Goal: Unclear: Browse casually

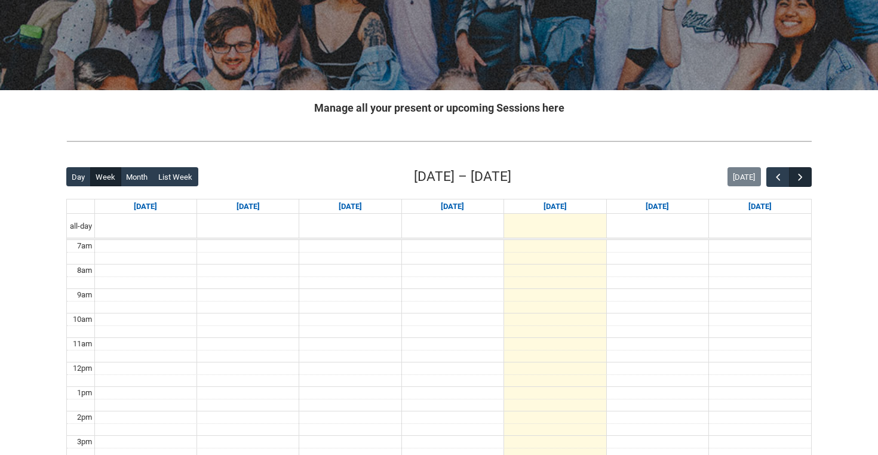
scroll to position [157, 0]
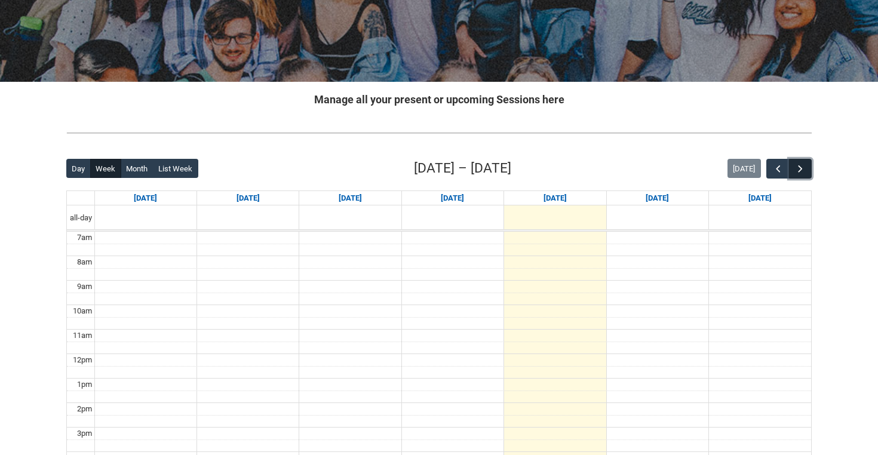
click at [796, 170] on span "button" at bounding box center [800, 169] width 12 height 12
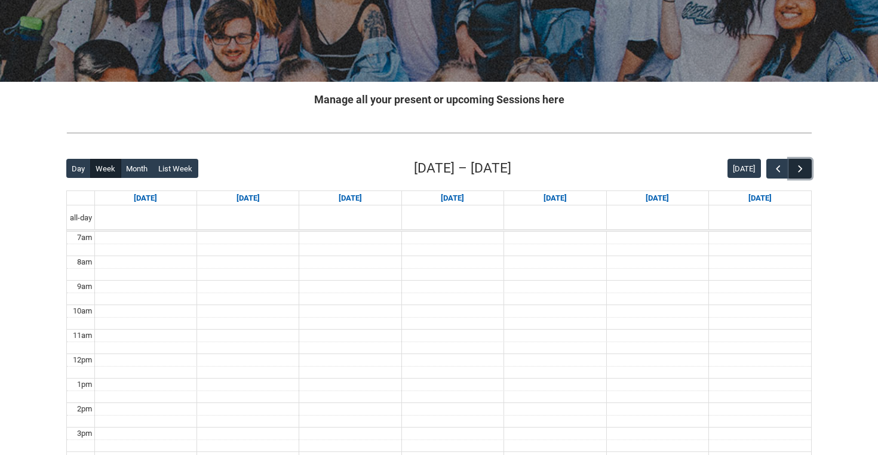
click at [799, 172] on span "button" at bounding box center [800, 169] width 12 height 12
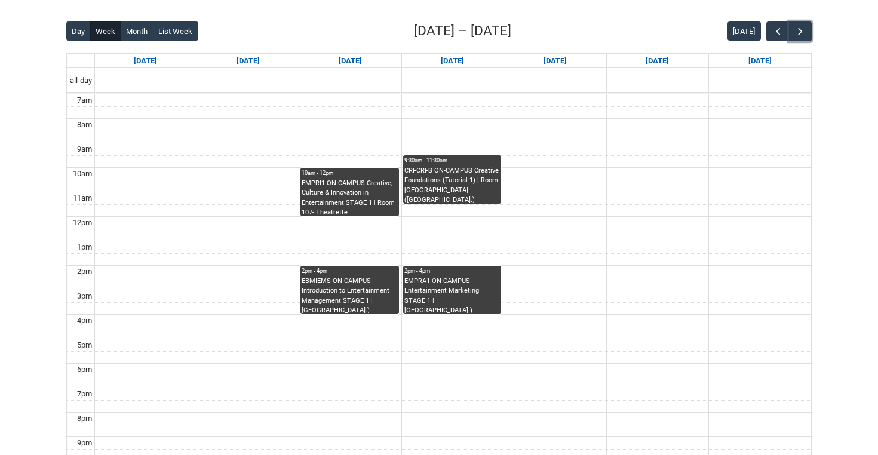
scroll to position [281, 0]
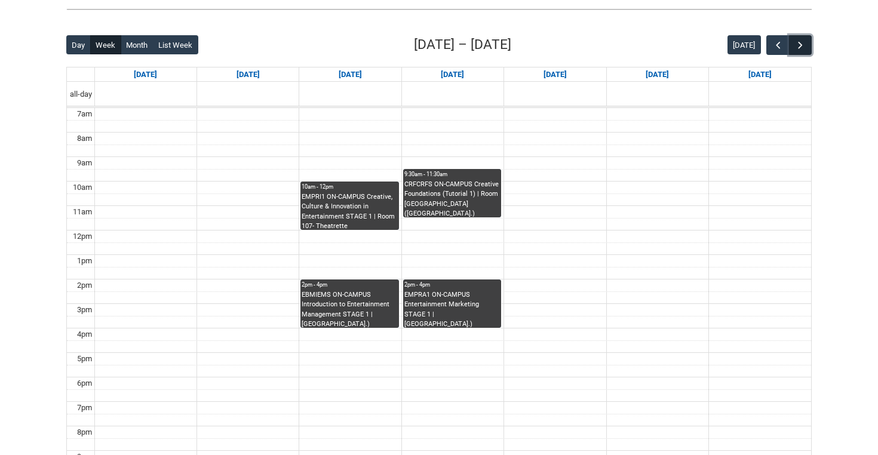
click at [806, 52] on button "button" at bounding box center [800, 45] width 23 height 20
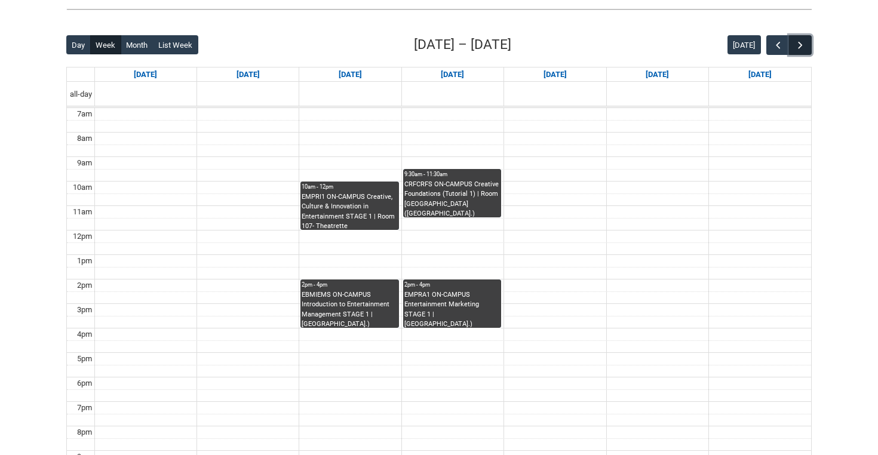
click at [806, 52] on button "button" at bounding box center [800, 45] width 23 height 20
click at [806, 53] on button "button" at bounding box center [800, 45] width 23 height 20
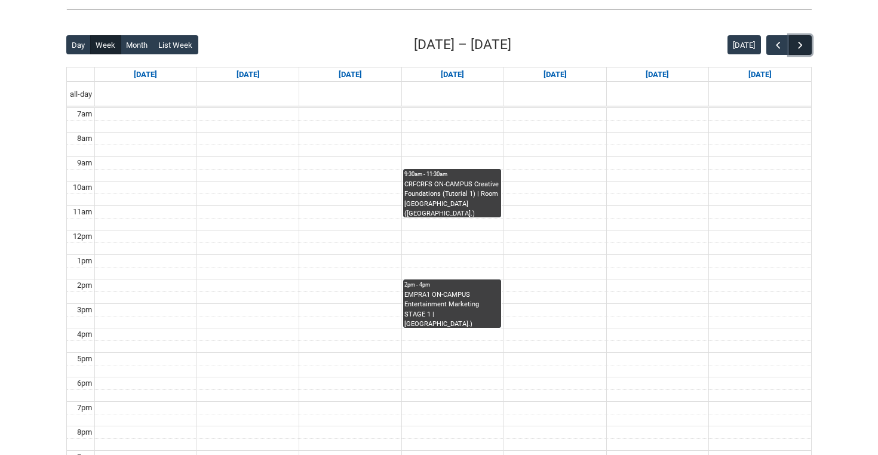
click at [806, 53] on button "button" at bounding box center [800, 45] width 23 height 20
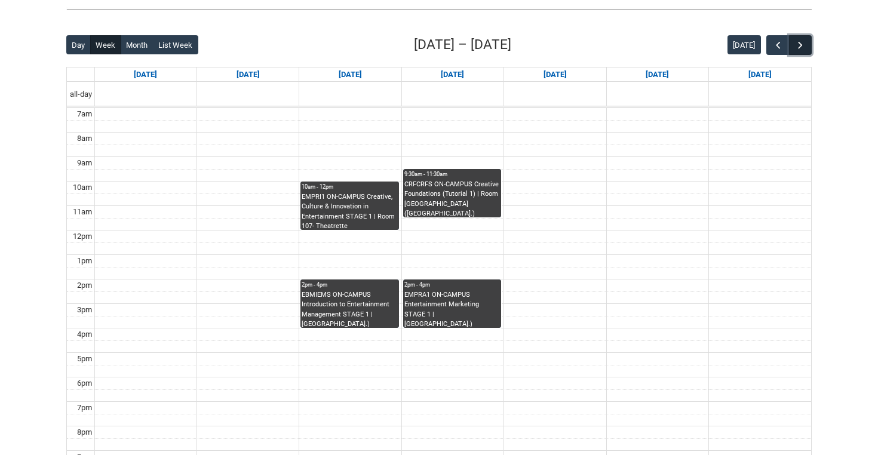
click at [806, 53] on button "button" at bounding box center [800, 45] width 23 height 20
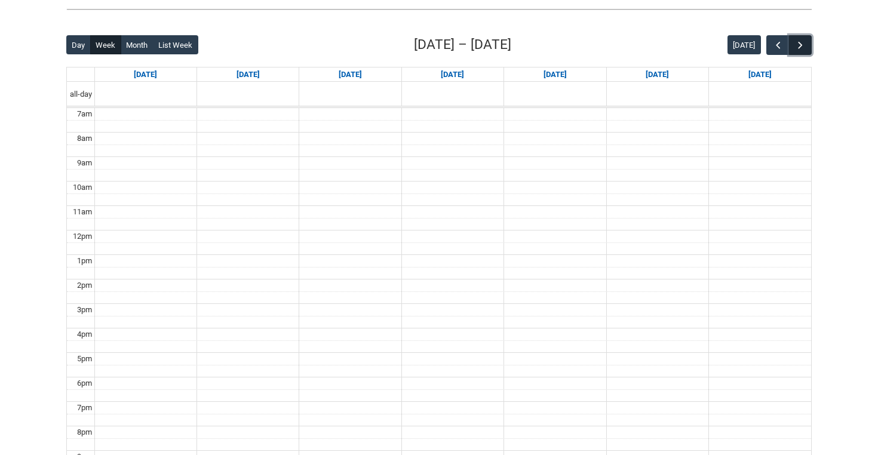
click at [806, 53] on button "button" at bounding box center [800, 45] width 23 height 20
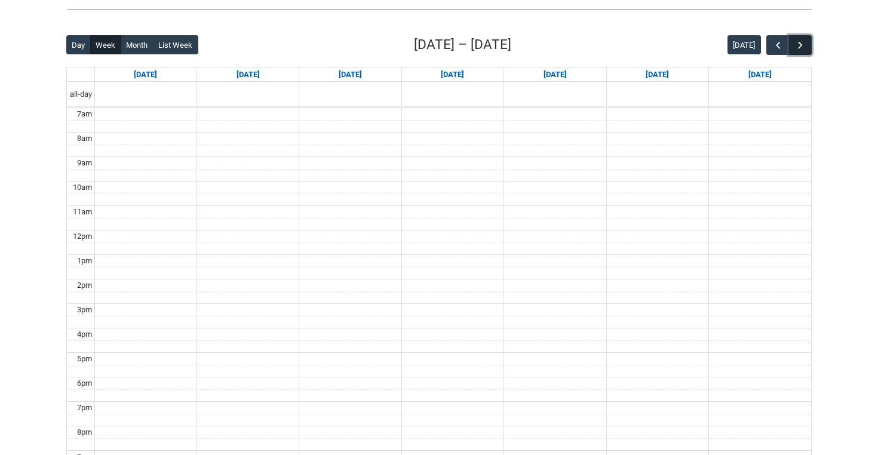
click at [806, 53] on button "button" at bounding box center [800, 45] width 23 height 20
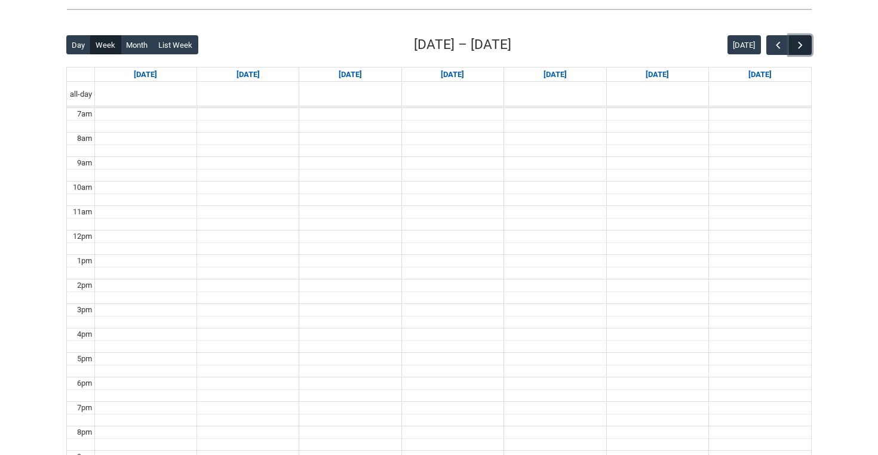
click at [806, 53] on button "button" at bounding box center [800, 45] width 23 height 20
click at [779, 48] on span "button" at bounding box center [778, 45] width 12 height 12
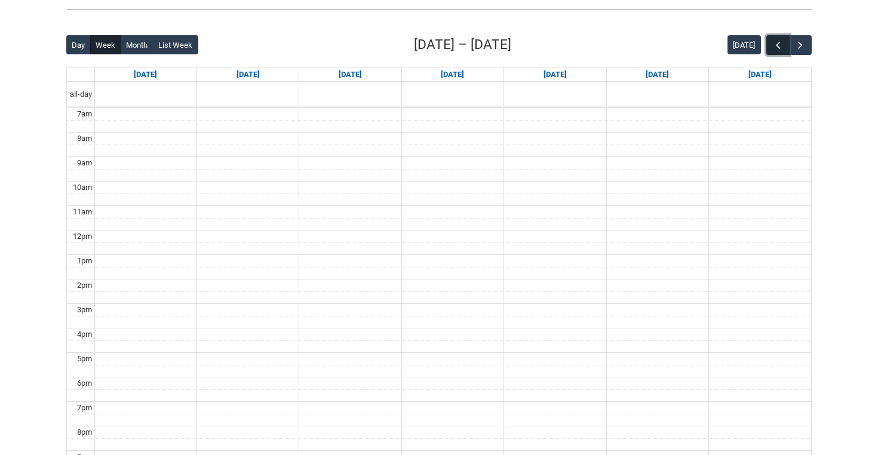
click at [779, 48] on span "button" at bounding box center [778, 45] width 12 height 12
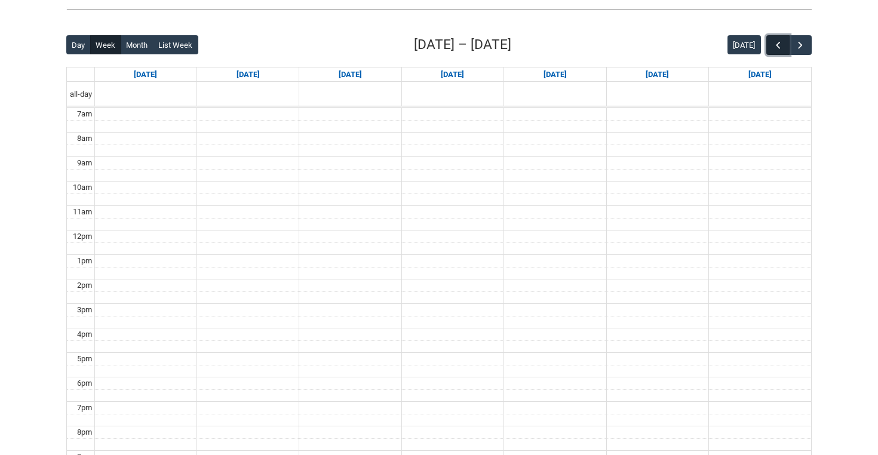
click at [779, 48] on span "button" at bounding box center [778, 45] width 12 height 12
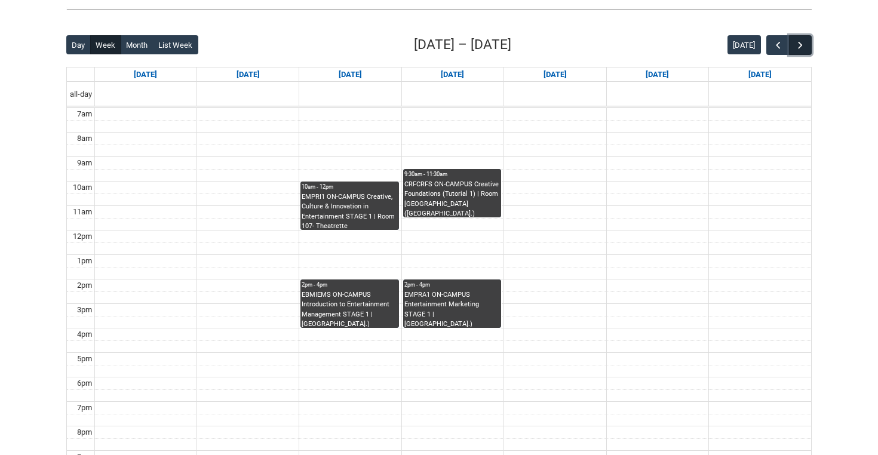
click at [807, 46] on button "button" at bounding box center [800, 45] width 23 height 20
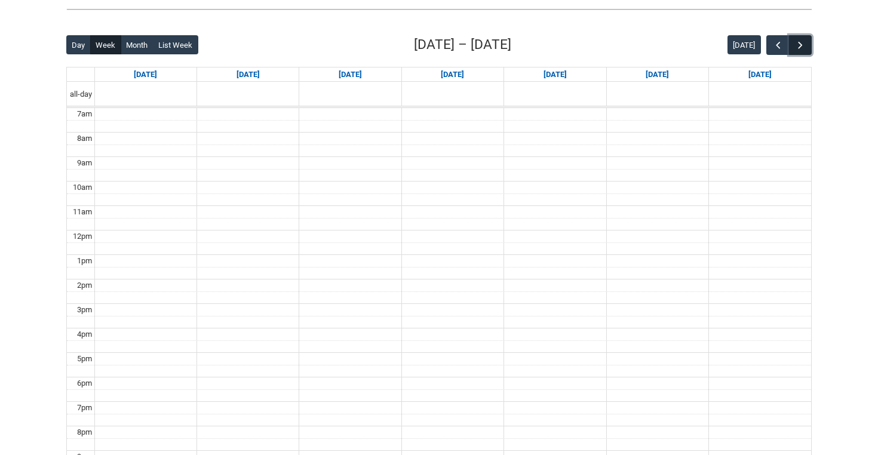
click at [798, 47] on span "button" at bounding box center [800, 45] width 12 height 12
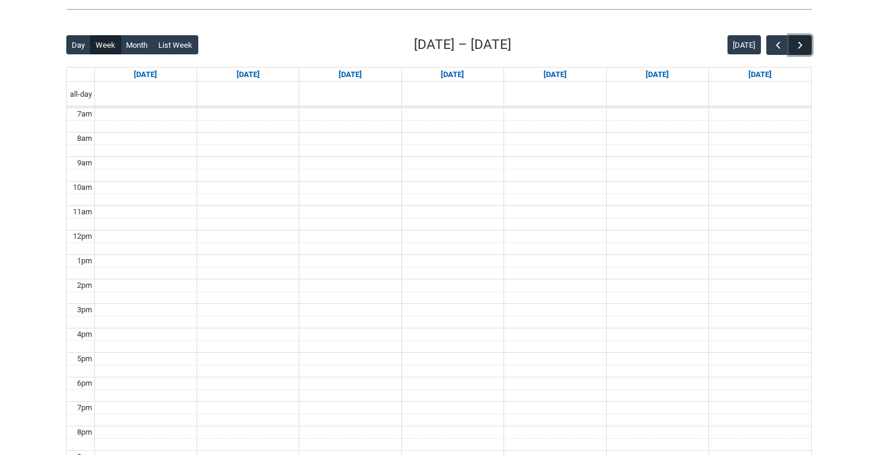
click at [798, 47] on span "button" at bounding box center [800, 45] width 12 height 12
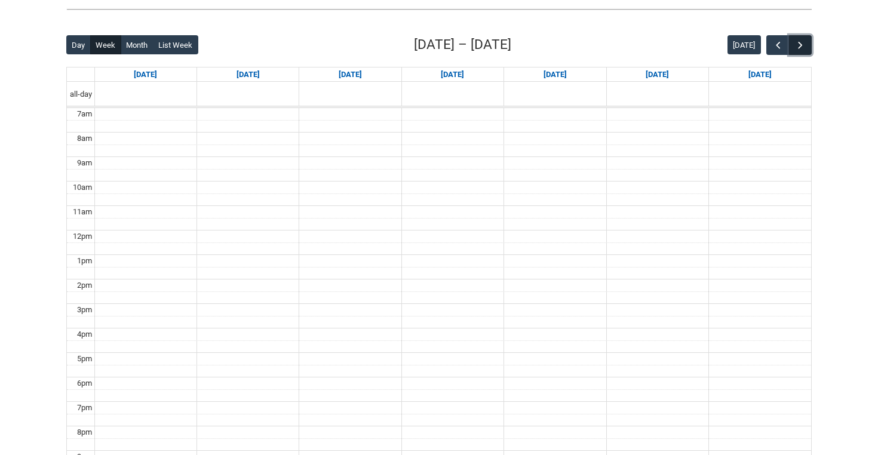
click at [798, 47] on span "button" at bounding box center [800, 45] width 12 height 12
click at [803, 46] on span "button" at bounding box center [800, 45] width 12 height 12
click at [778, 46] on span "button" at bounding box center [778, 45] width 12 height 12
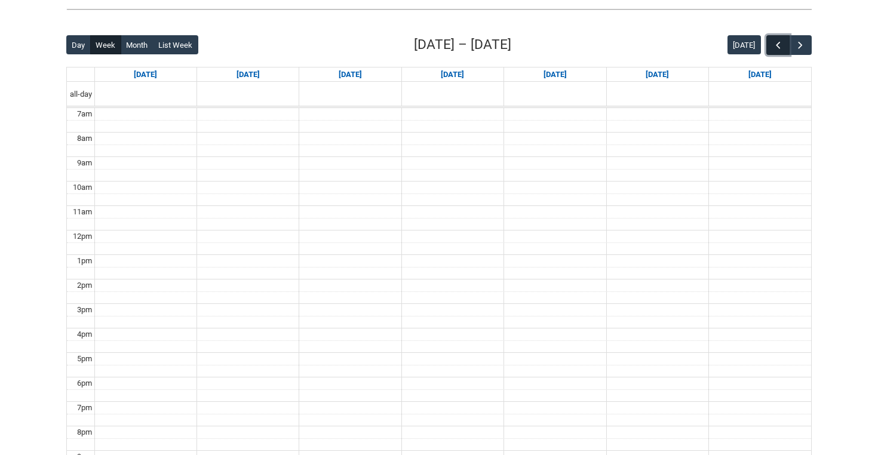
click at [778, 46] on span "button" at bounding box center [778, 45] width 12 height 12
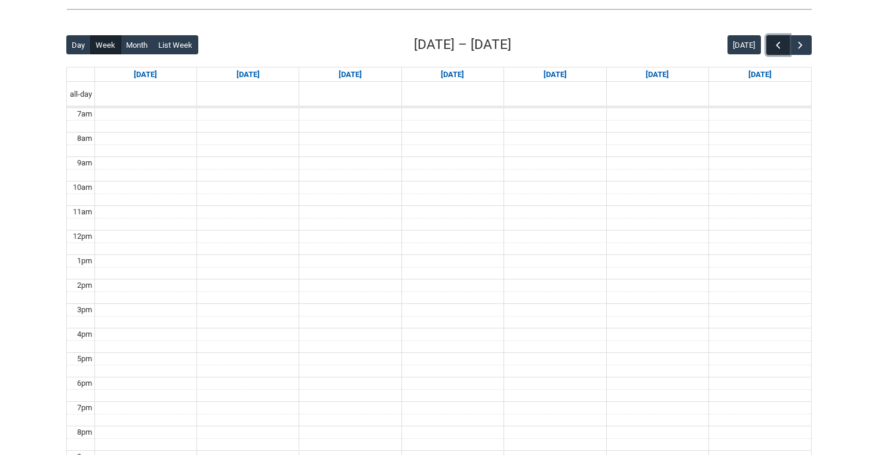
click at [778, 46] on span "button" at bounding box center [778, 45] width 12 height 12
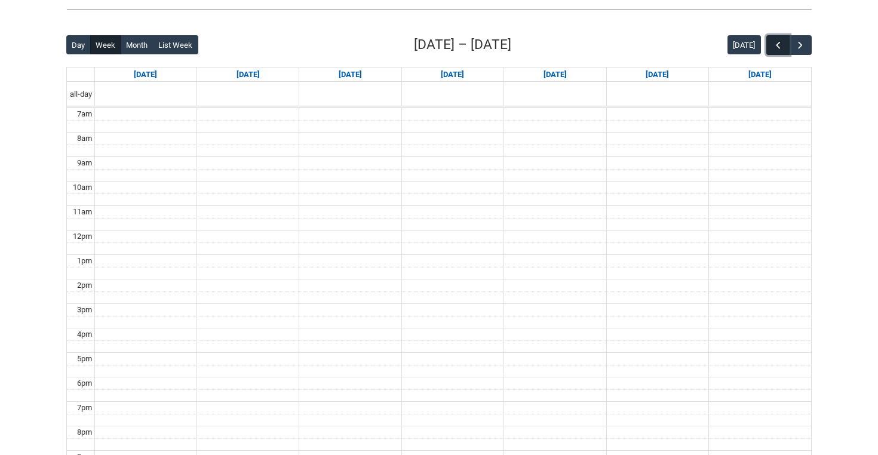
click at [778, 48] on span "button" at bounding box center [778, 45] width 12 height 12
click at [778, 49] on span "button" at bounding box center [778, 45] width 12 height 12
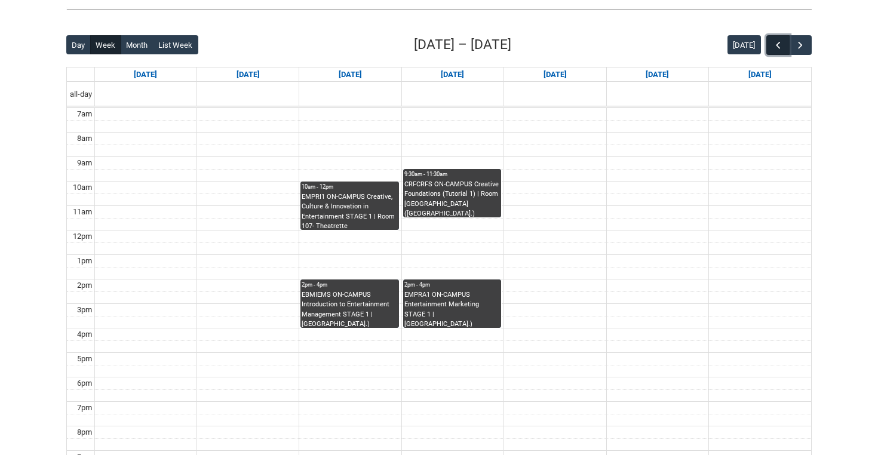
click at [778, 49] on span "button" at bounding box center [778, 45] width 12 height 12
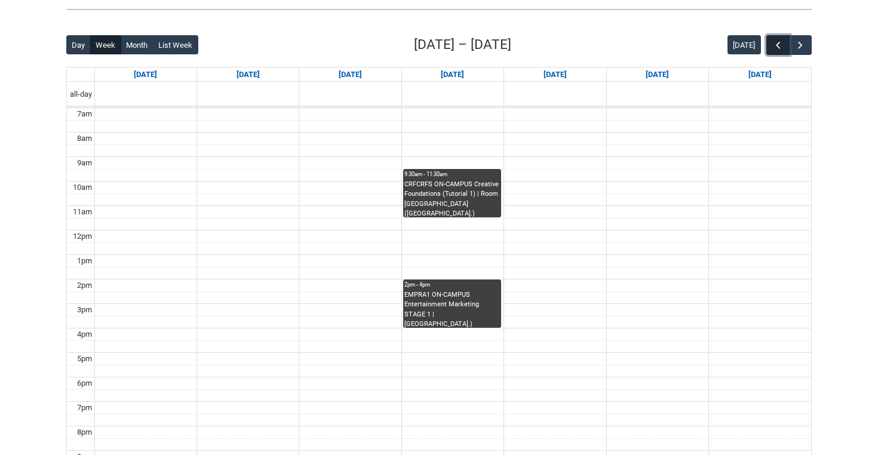
click at [778, 49] on span "button" at bounding box center [778, 45] width 12 height 12
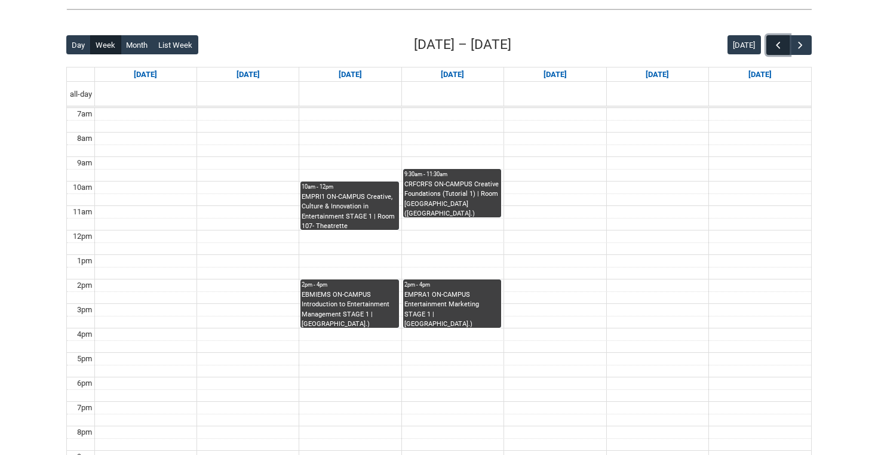
click at [778, 49] on span "button" at bounding box center [778, 45] width 12 height 12
click at [798, 50] on span "button" at bounding box center [800, 45] width 12 height 12
click at [797, 51] on button "button" at bounding box center [800, 45] width 23 height 20
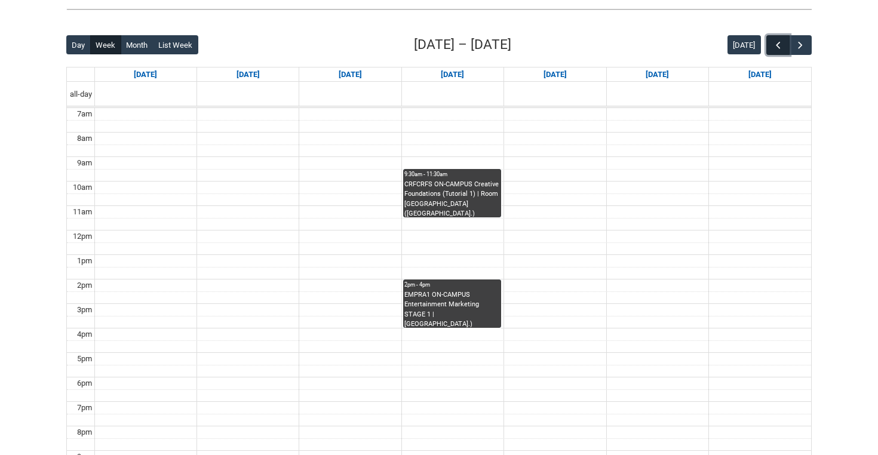
click at [775, 51] on span "button" at bounding box center [778, 45] width 12 height 12
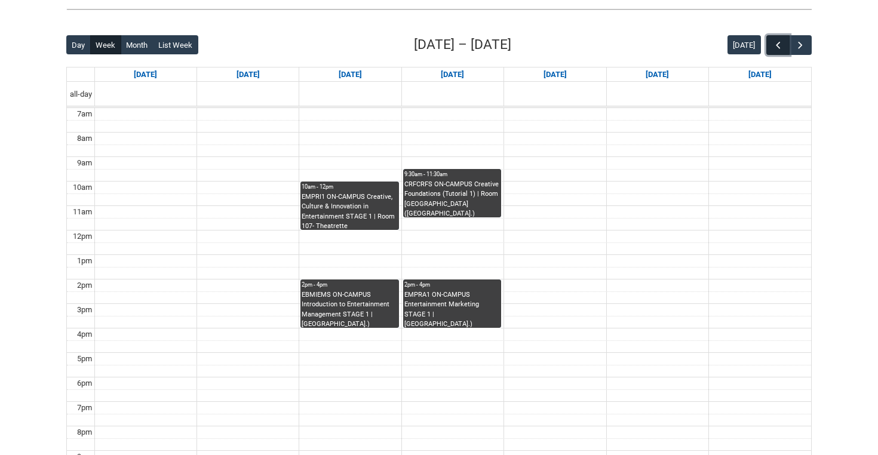
click at [775, 51] on span "button" at bounding box center [778, 45] width 12 height 12
click at [775, 52] on button "button" at bounding box center [777, 45] width 23 height 20
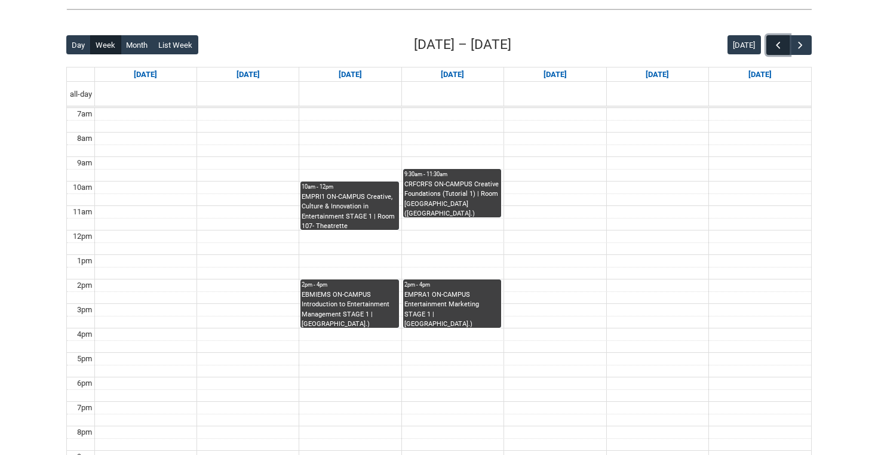
click at [775, 52] on button "button" at bounding box center [777, 45] width 23 height 20
click at [776, 53] on button "button" at bounding box center [777, 45] width 23 height 20
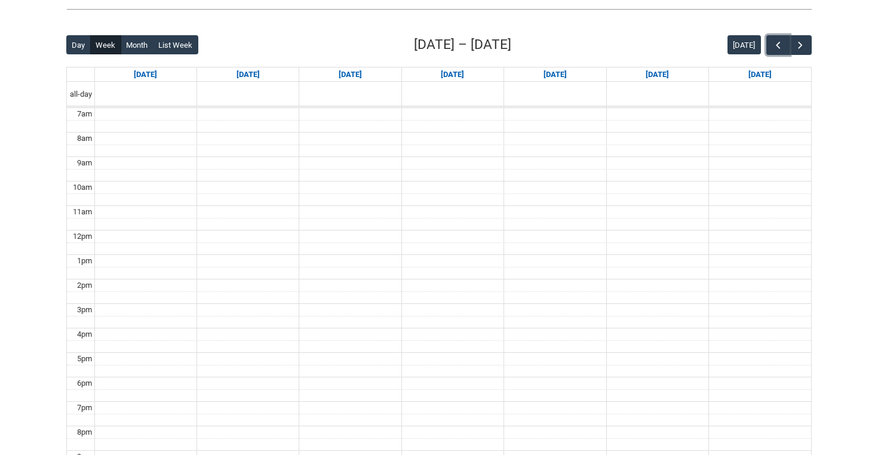
click at [776, 54] on div at bounding box center [788, 45] width 45 height 20
click at [776, 48] on span "button" at bounding box center [778, 45] width 12 height 12
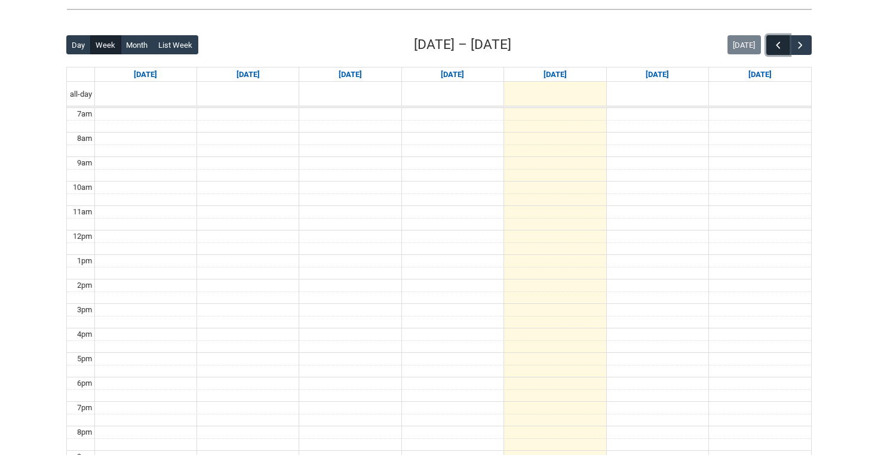
click at [776, 48] on span "button" at bounding box center [778, 45] width 12 height 12
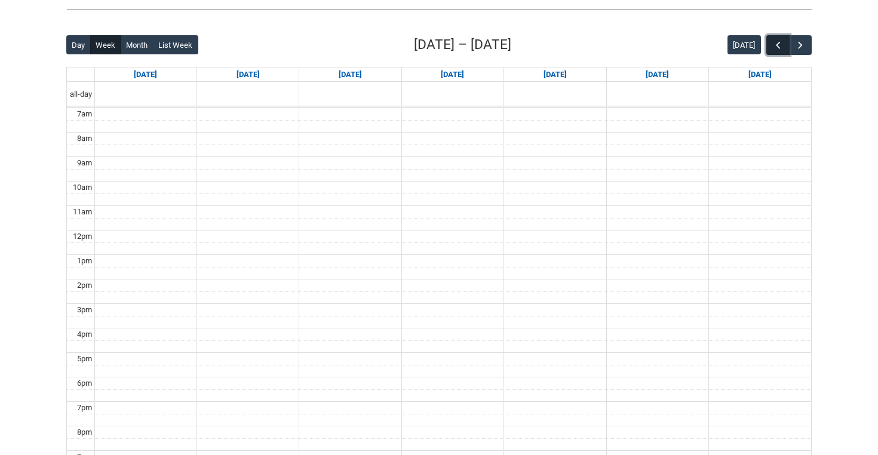
click at [776, 48] on span "button" at bounding box center [778, 45] width 12 height 12
click at [806, 47] on button "button" at bounding box center [800, 45] width 23 height 20
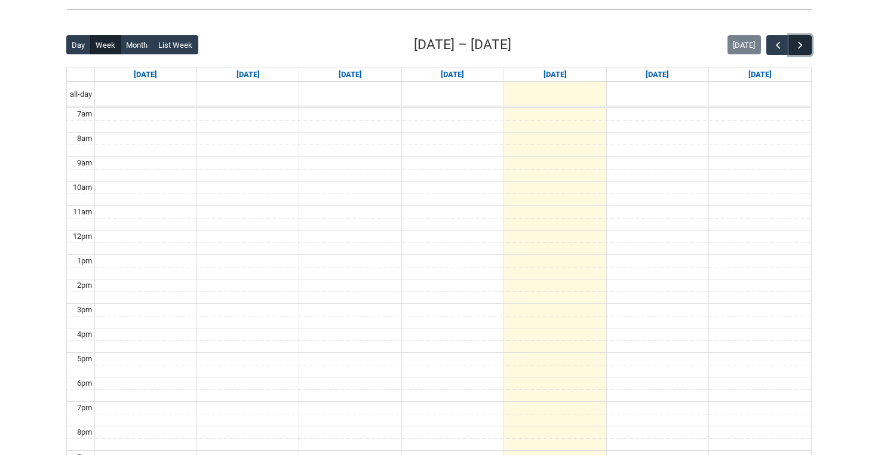
click at [806, 48] on button "button" at bounding box center [800, 45] width 23 height 20
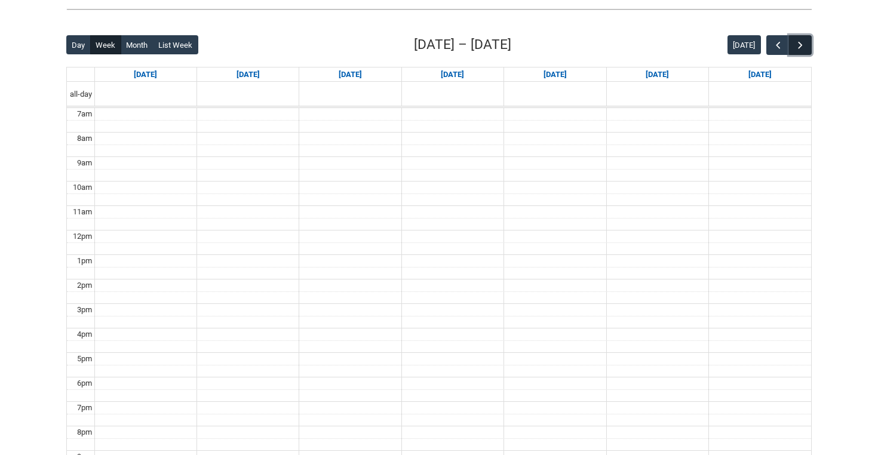
click at [808, 51] on button "button" at bounding box center [800, 45] width 23 height 20
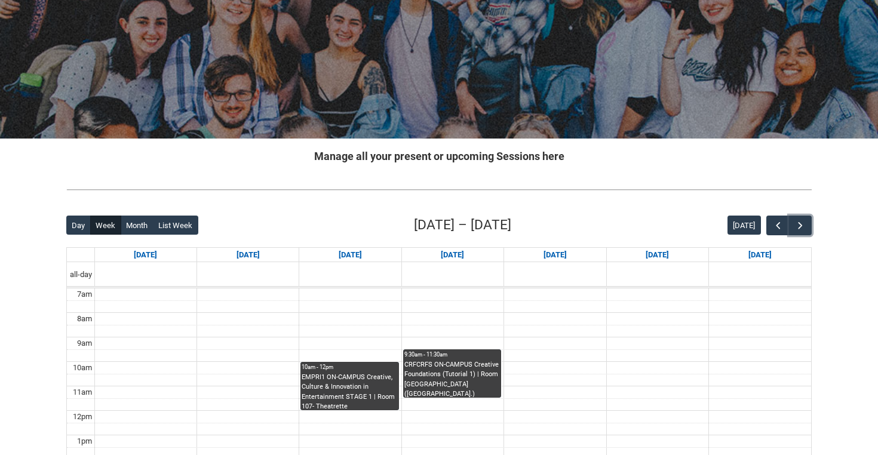
scroll to position [0, 0]
